Goal: Go to known website: Go to known website

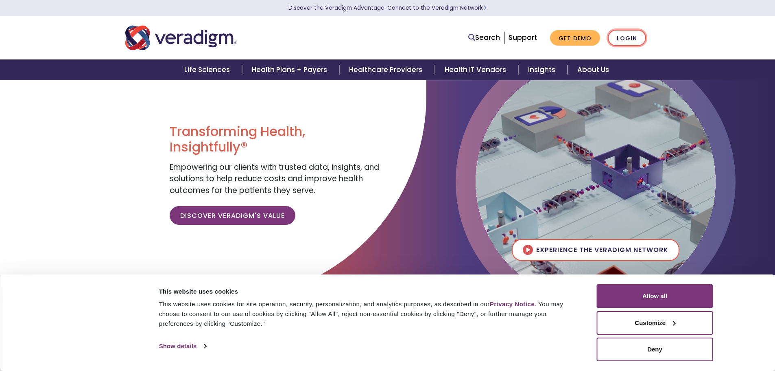
click at [638, 39] on link "Login" at bounding box center [627, 38] width 38 height 17
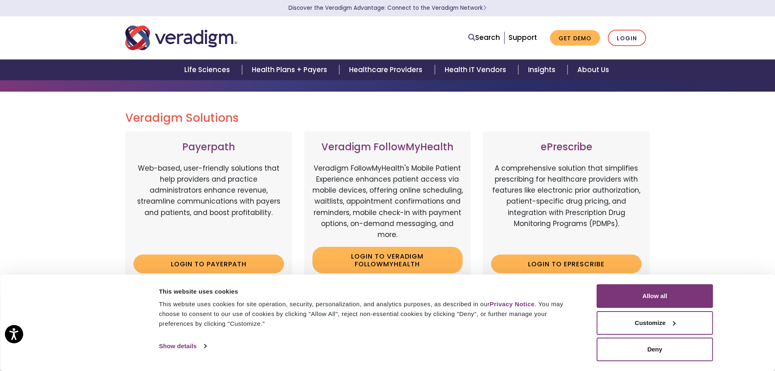
scroll to position [81, 0]
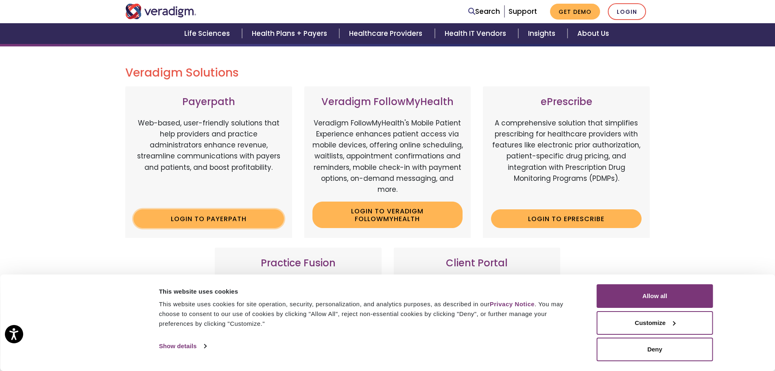
click at [214, 223] on link "Login to Payerpath" at bounding box center [209, 218] width 151 height 19
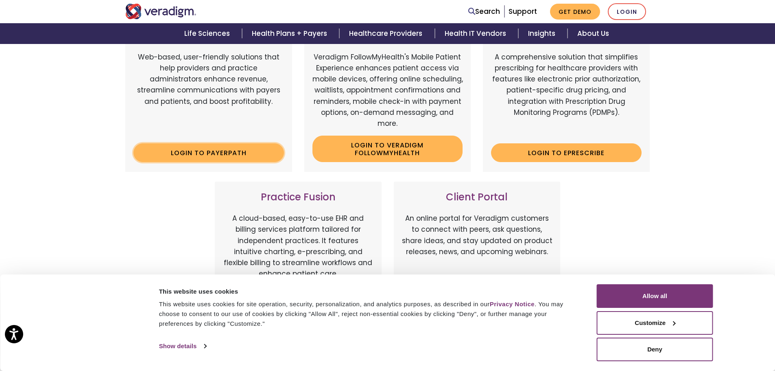
scroll to position [285, 0]
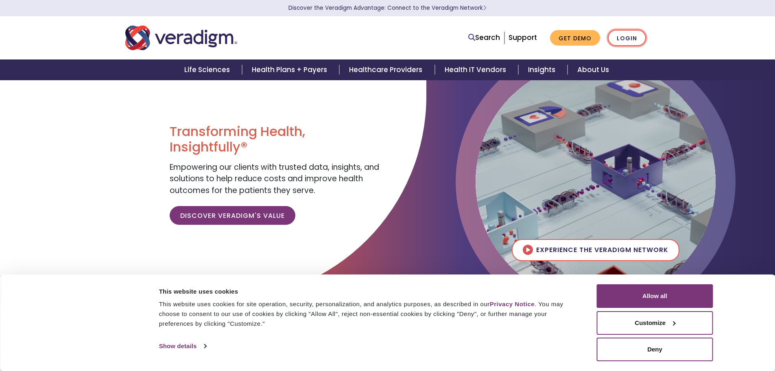
click at [627, 37] on link "Login" at bounding box center [627, 38] width 38 height 17
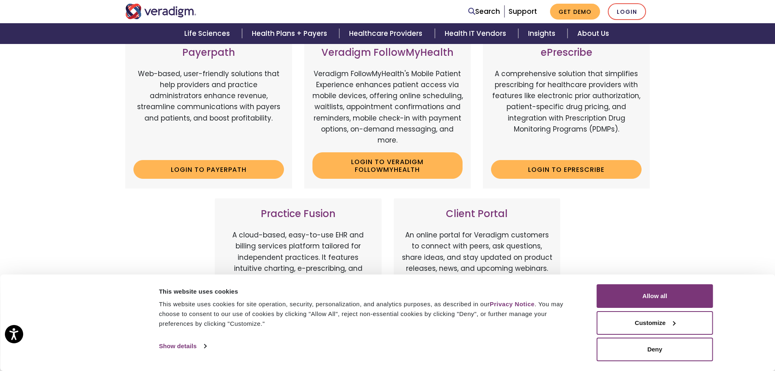
scroll to position [163, 0]
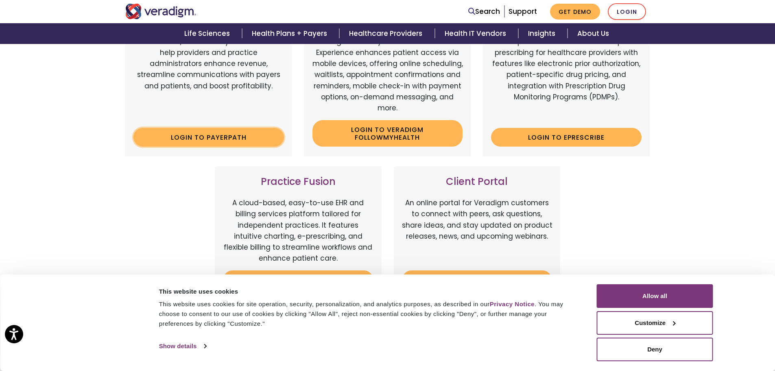
click at [223, 140] on link "Login to Payerpath" at bounding box center [209, 137] width 151 height 19
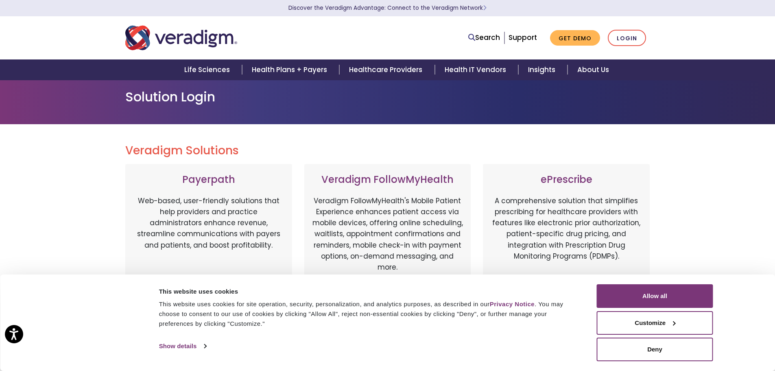
scroll to position [0, 0]
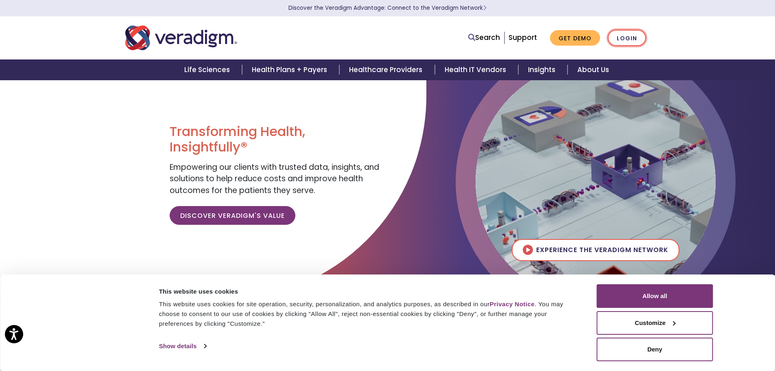
click at [623, 37] on link "Login" at bounding box center [627, 38] width 38 height 17
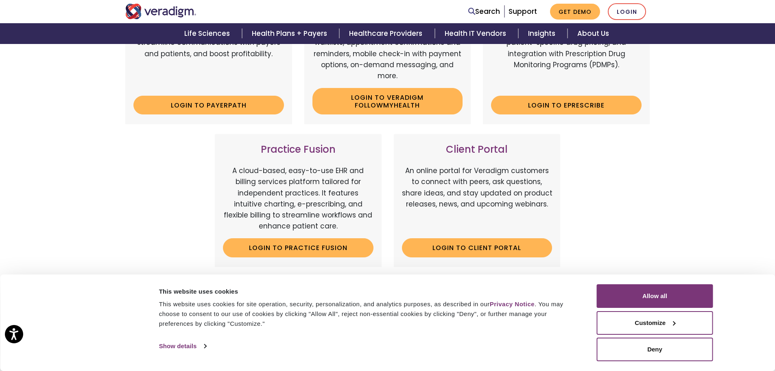
scroll to position [204, 0]
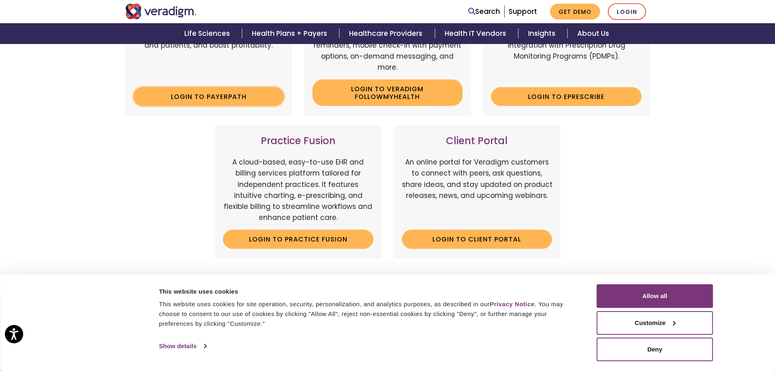
click at [212, 94] on link "Login to Payerpath" at bounding box center [209, 96] width 151 height 19
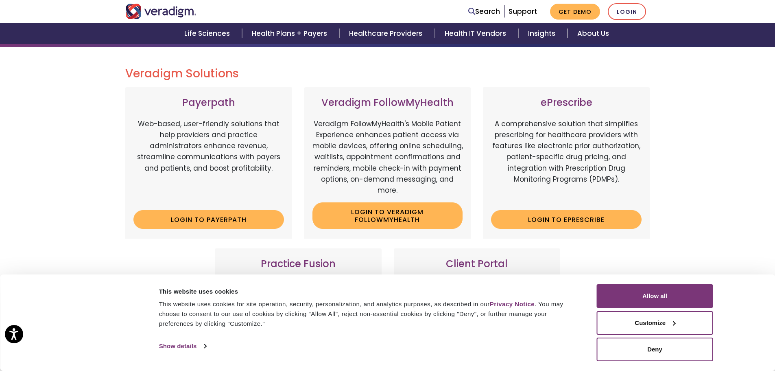
scroll to position [81, 0]
